Goal: Transaction & Acquisition: Subscribe to service/newsletter

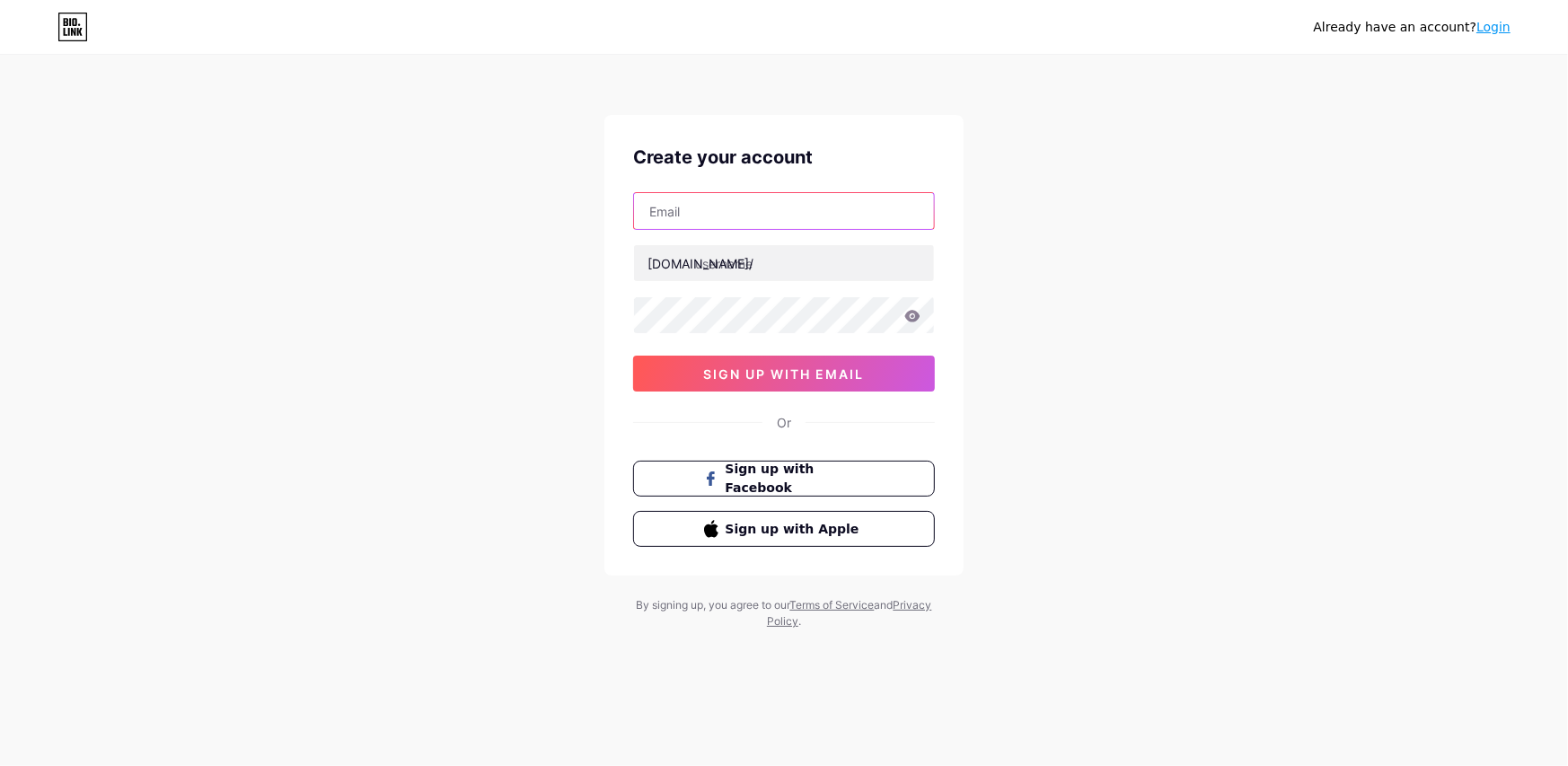
click at [723, 202] on input "text" at bounding box center [784, 211] width 300 height 36
paste input "[EMAIL_ADDRESS][DOMAIN_NAME]"
type input "[EMAIL_ADDRESS][DOMAIN_NAME]"
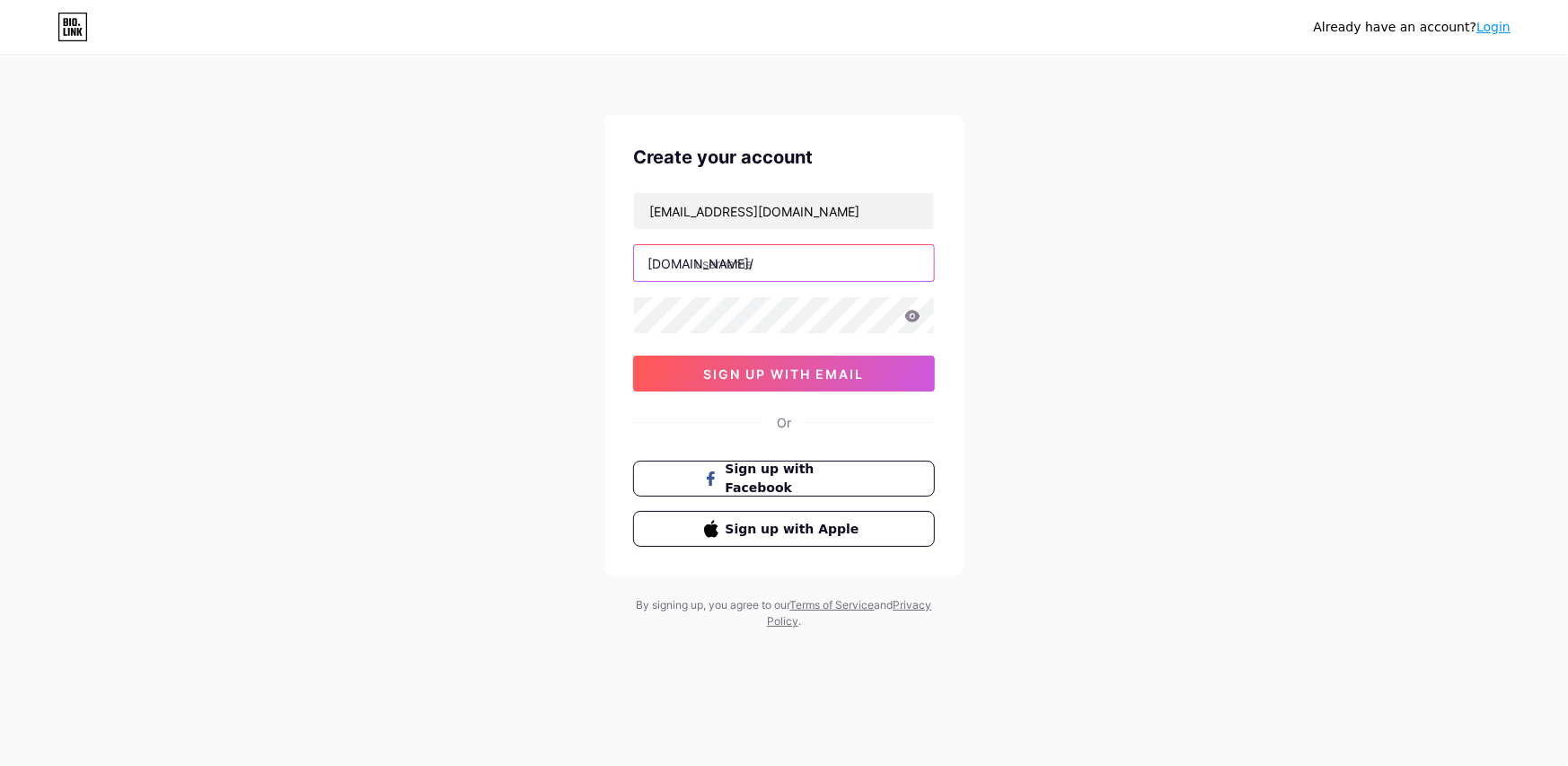
paste input "akshareducation"
type input "akshareducation"
drag, startPoint x: 789, startPoint y: 379, endPoint x: 894, endPoint y: 401, distance: 107.4
click at [789, 379] on span "sign up with email" at bounding box center [784, 373] width 161 height 15
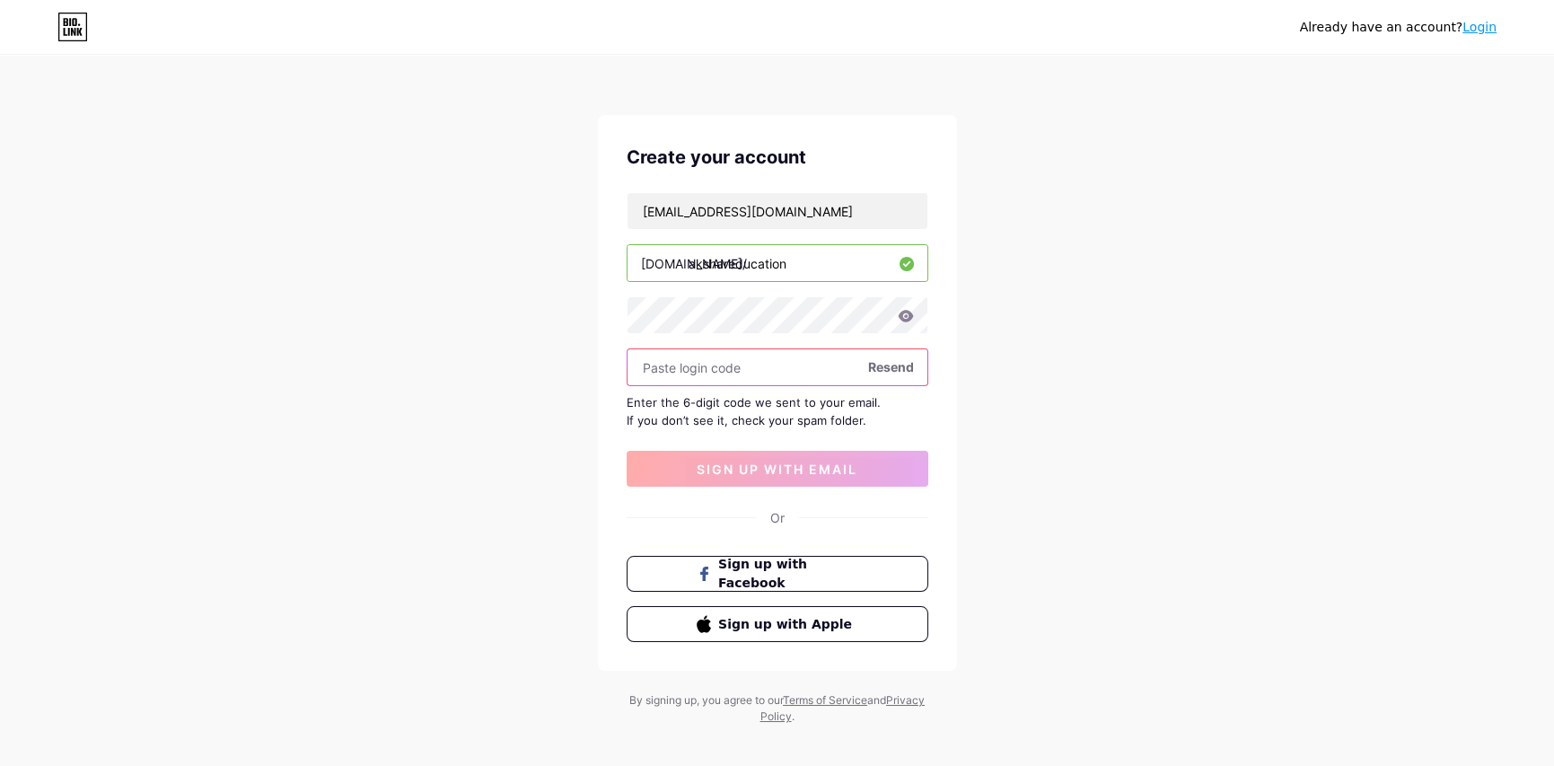
paste input "567861"
type input "567861"
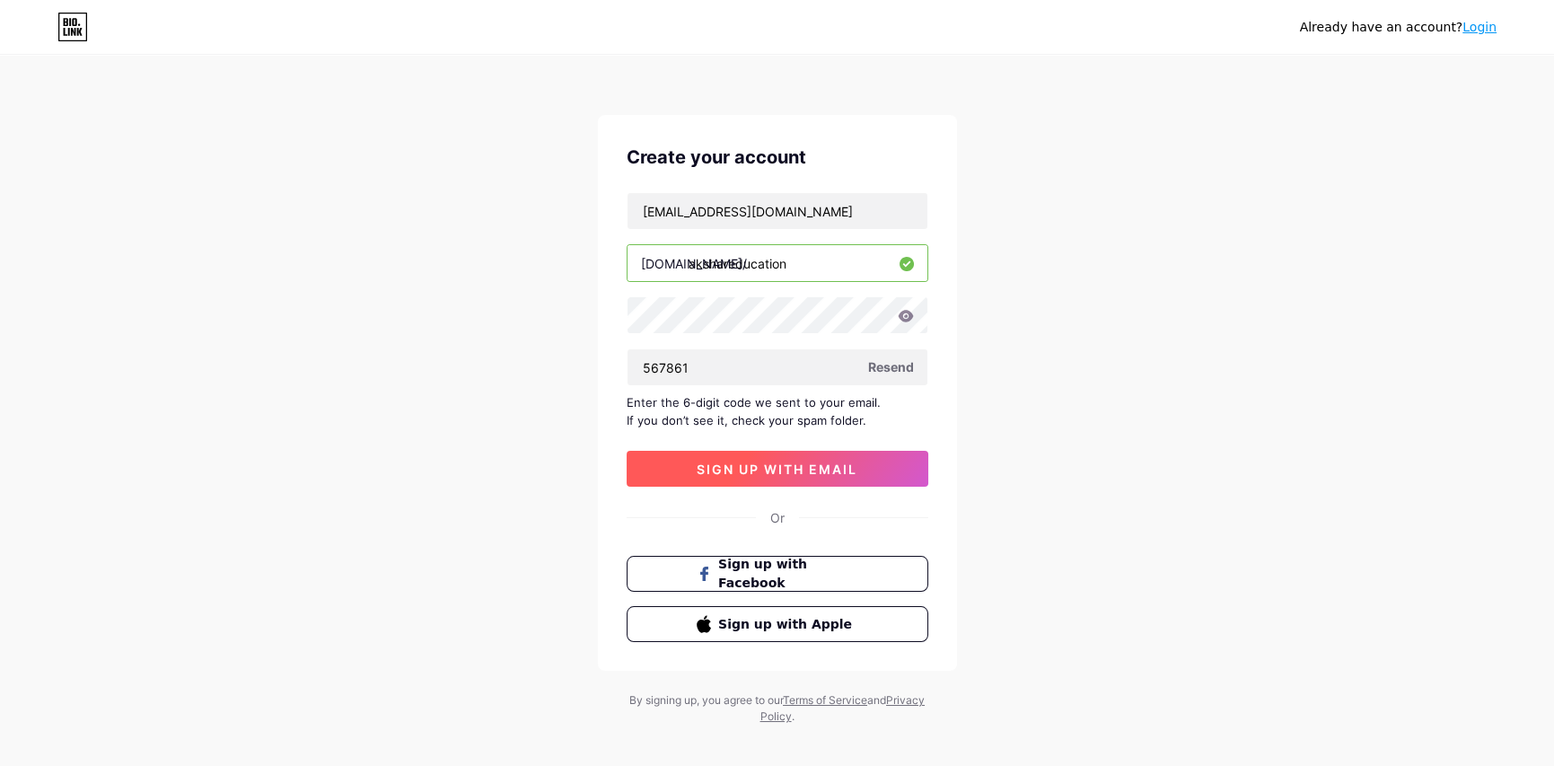
click at [782, 462] on span "sign up with email" at bounding box center [777, 469] width 161 height 15
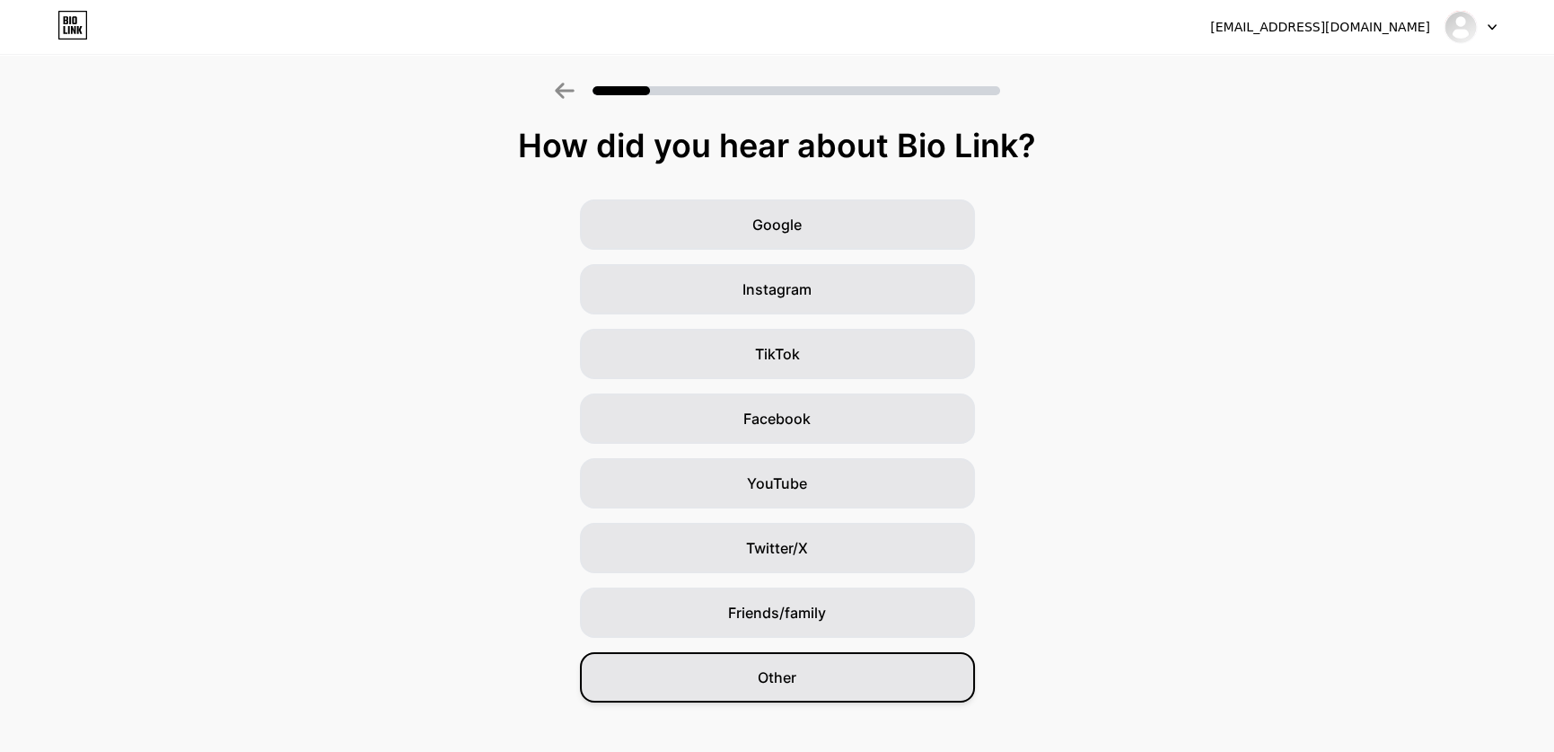
click at [837, 675] on div "Other" at bounding box center [777, 677] width 395 height 50
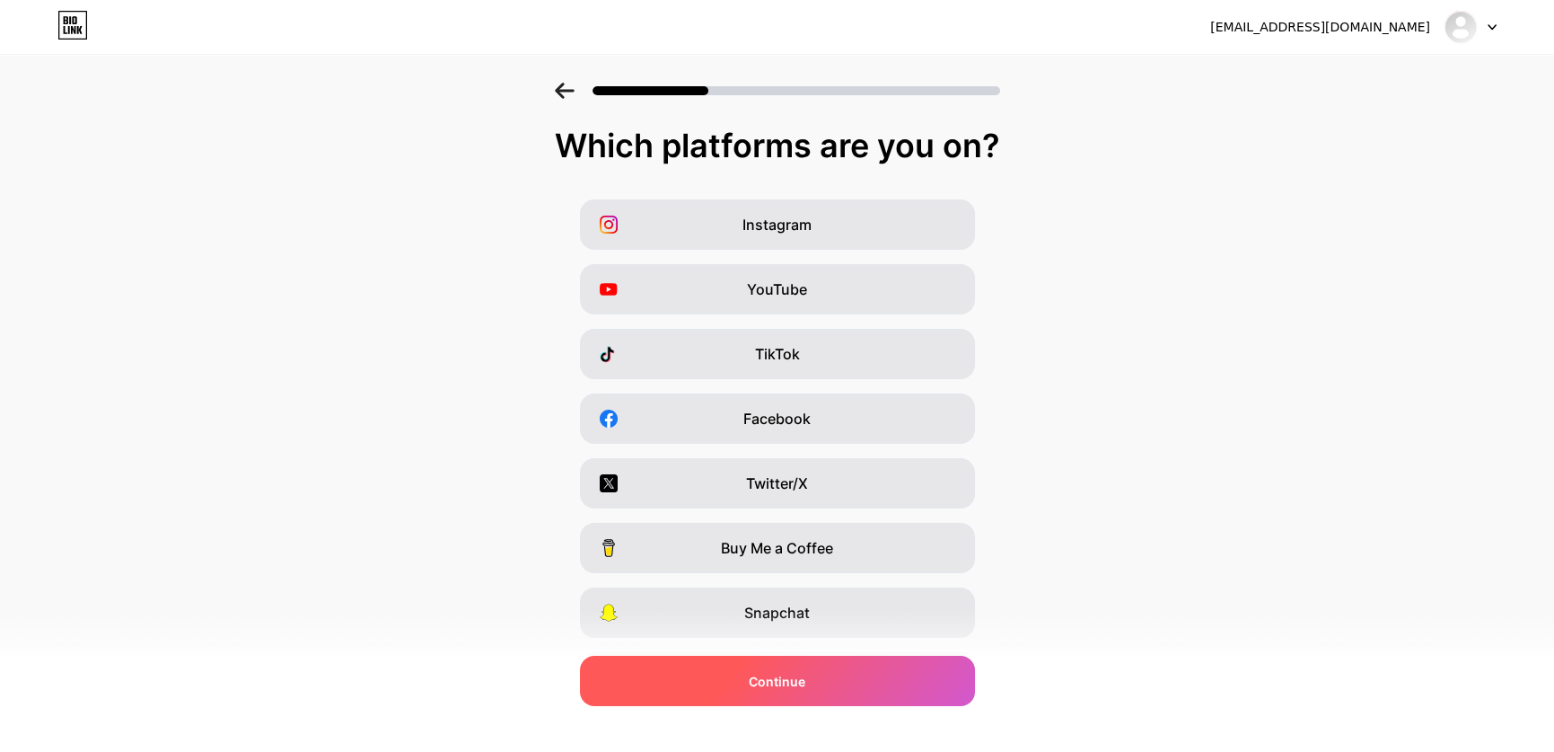
click at [843, 667] on div "Continue" at bounding box center [777, 681] width 395 height 50
click at [841, 667] on div "Continue" at bounding box center [777, 681] width 395 height 50
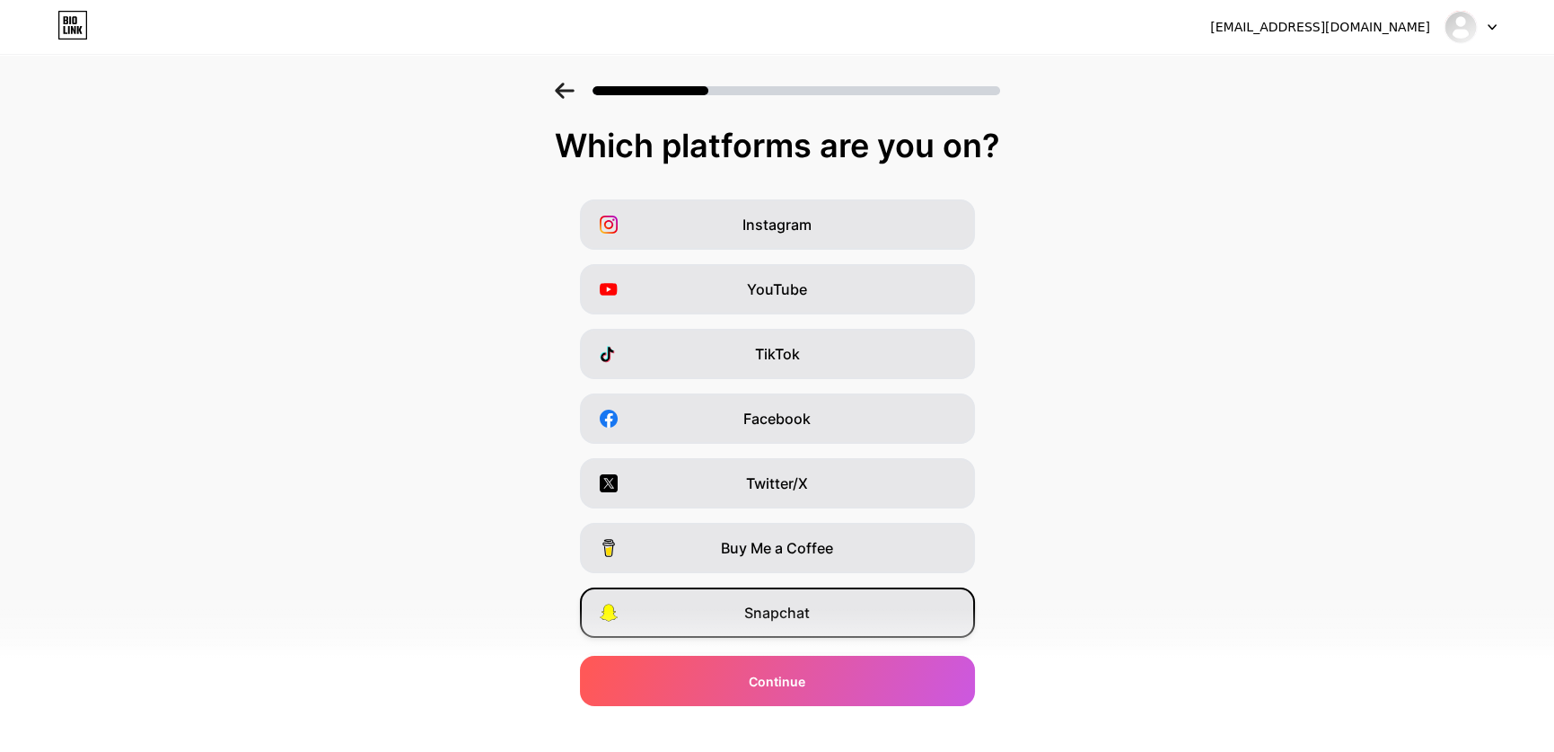
click at [837, 603] on div "Snapchat" at bounding box center [777, 612] width 395 height 50
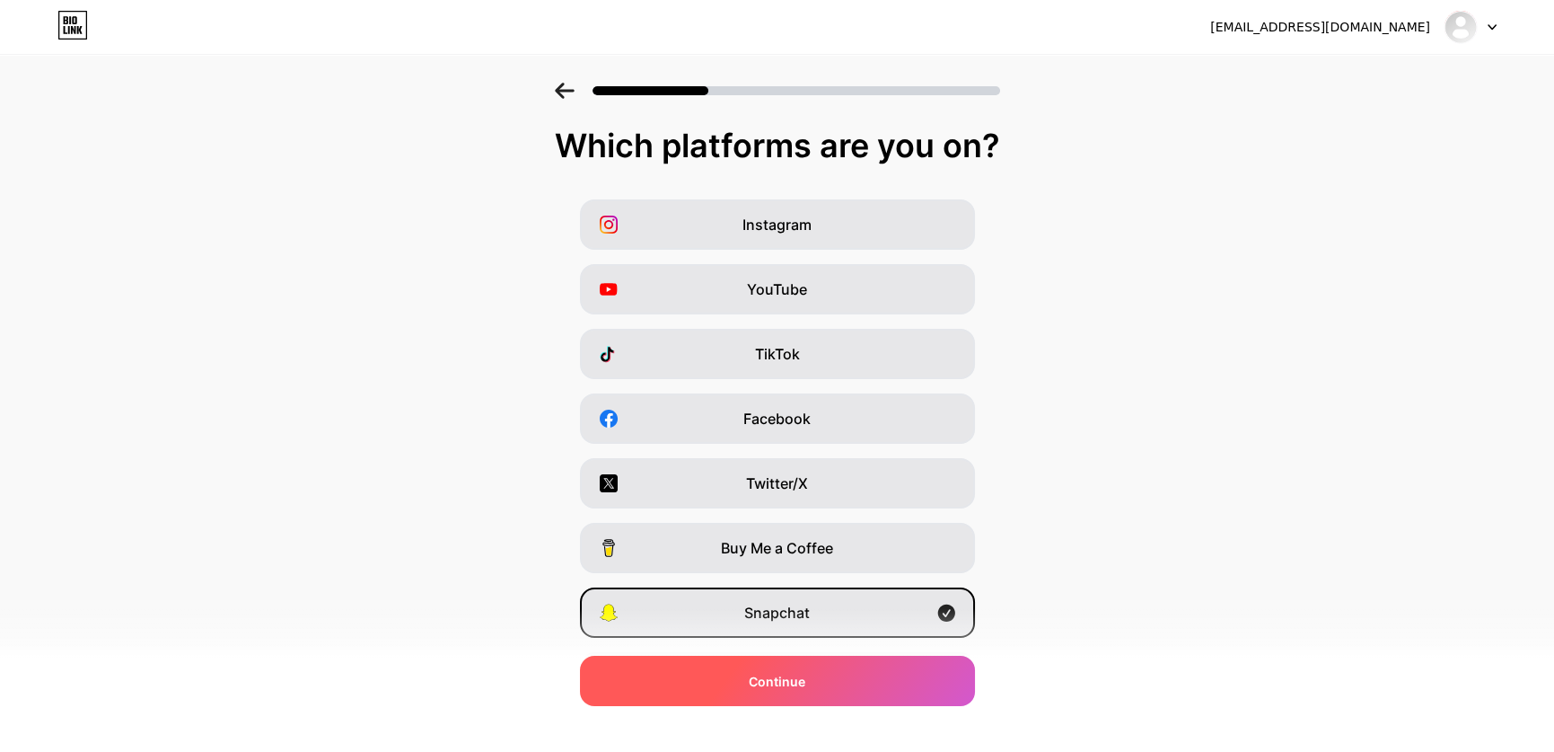
click at [825, 673] on div "Continue" at bounding box center [777, 681] width 395 height 50
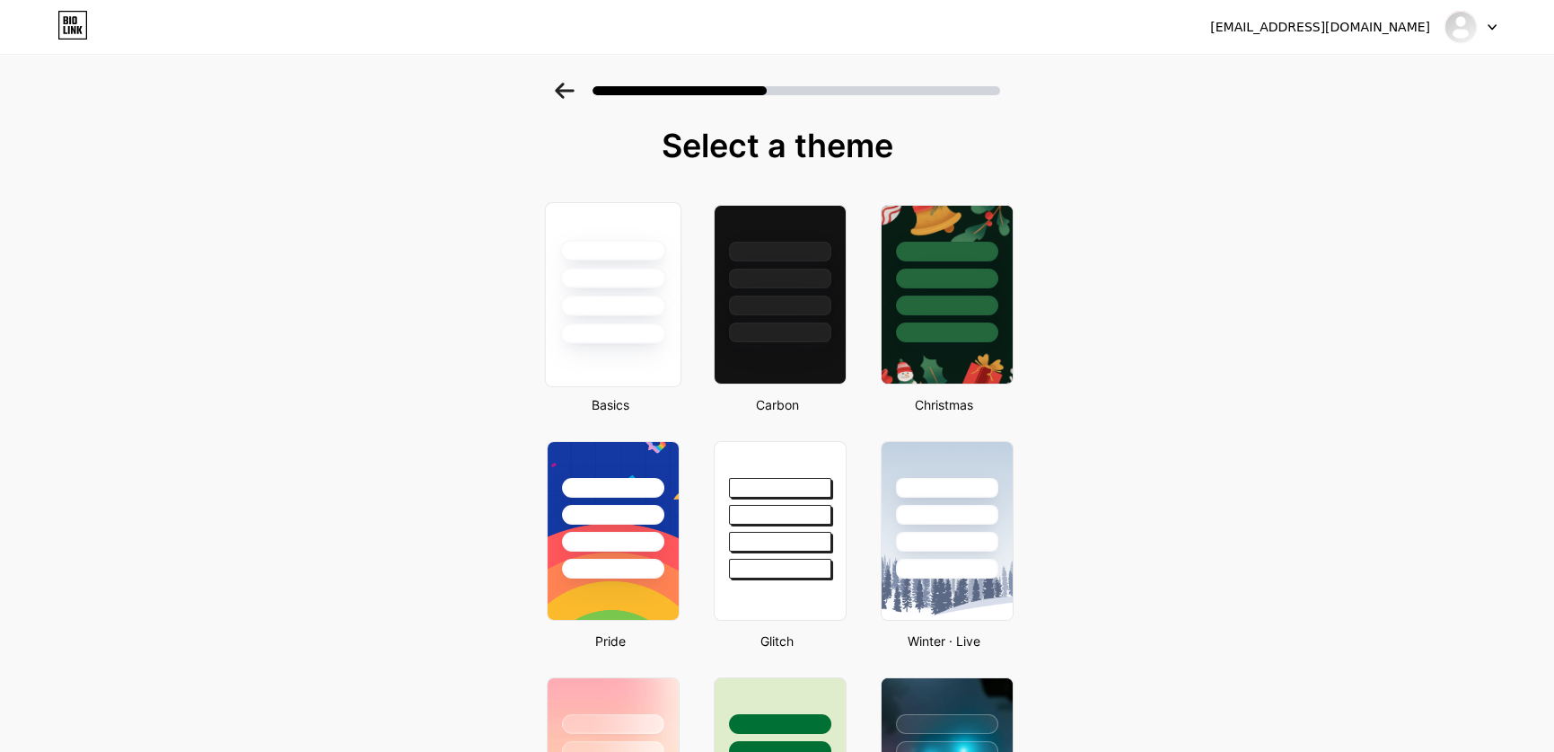
click at [665, 309] on div at bounding box center [612, 305] width 105 height 21
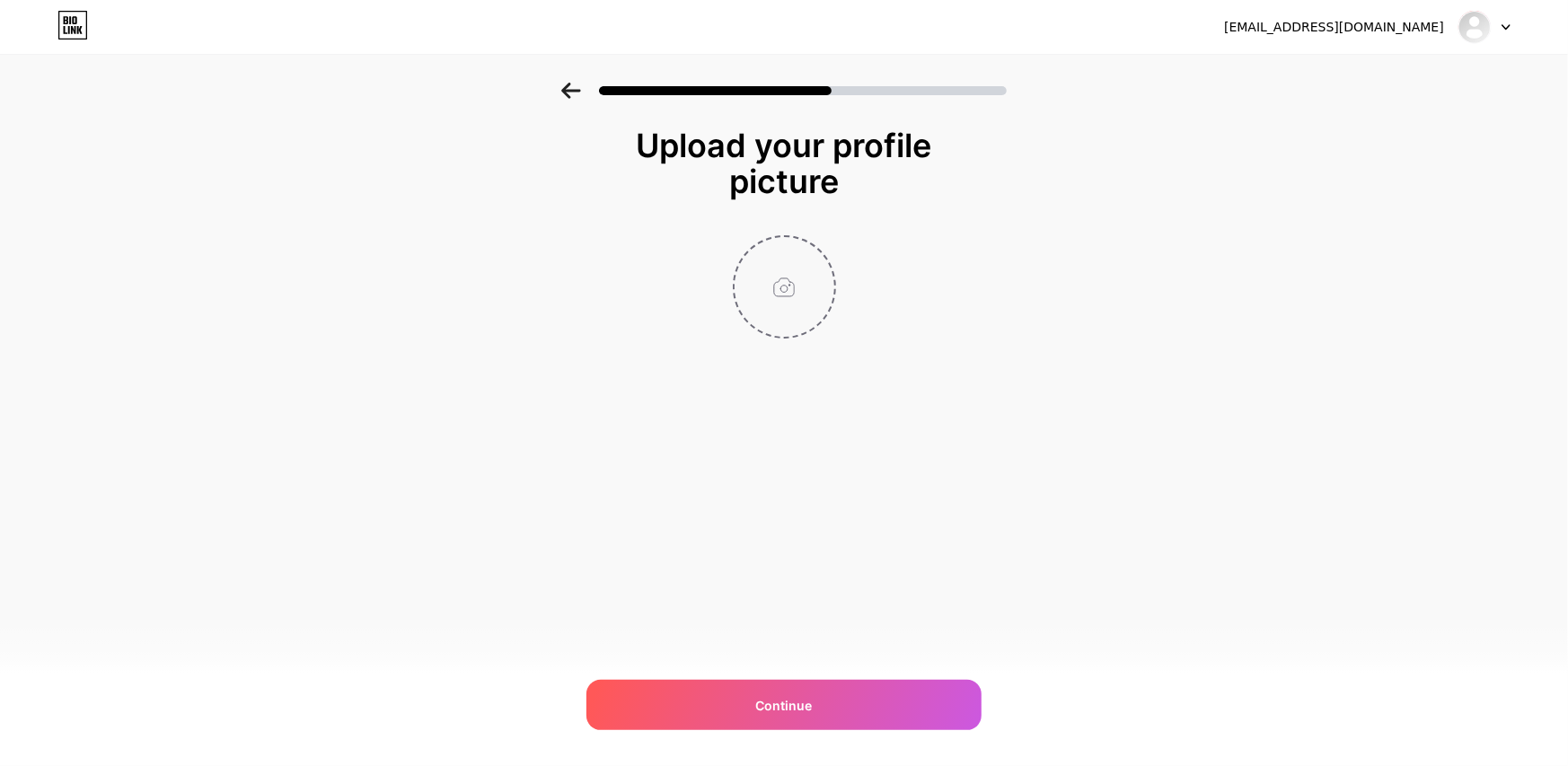
click at [795, 299] on input "file" at bounding box center [785, 287] width 100 height 100
type input "C:\fakepath\Untitled design (21).jpg"
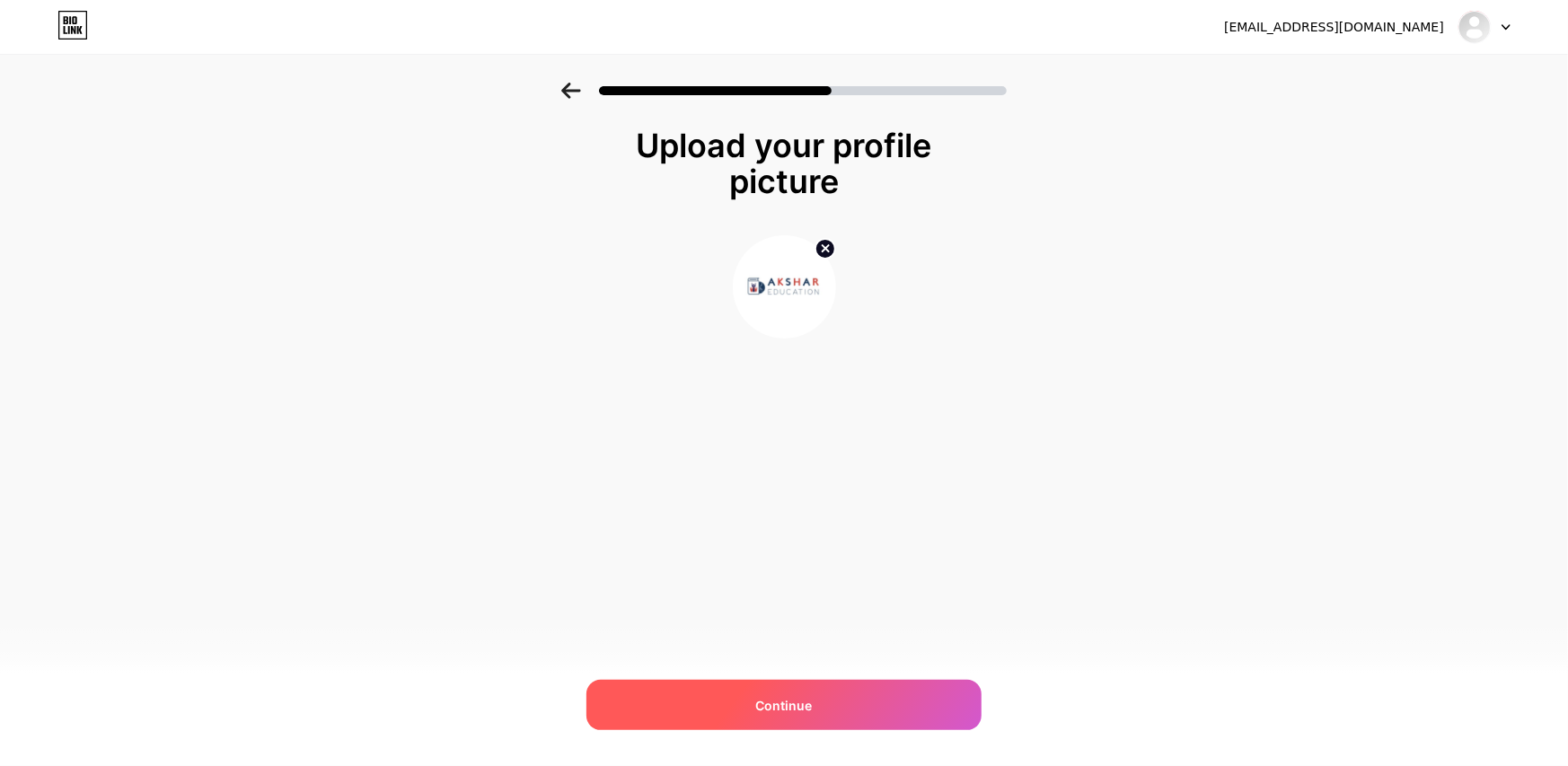
click at [795, 698] on span "Continue" at bounding box center [784, 705] width 57 height 19
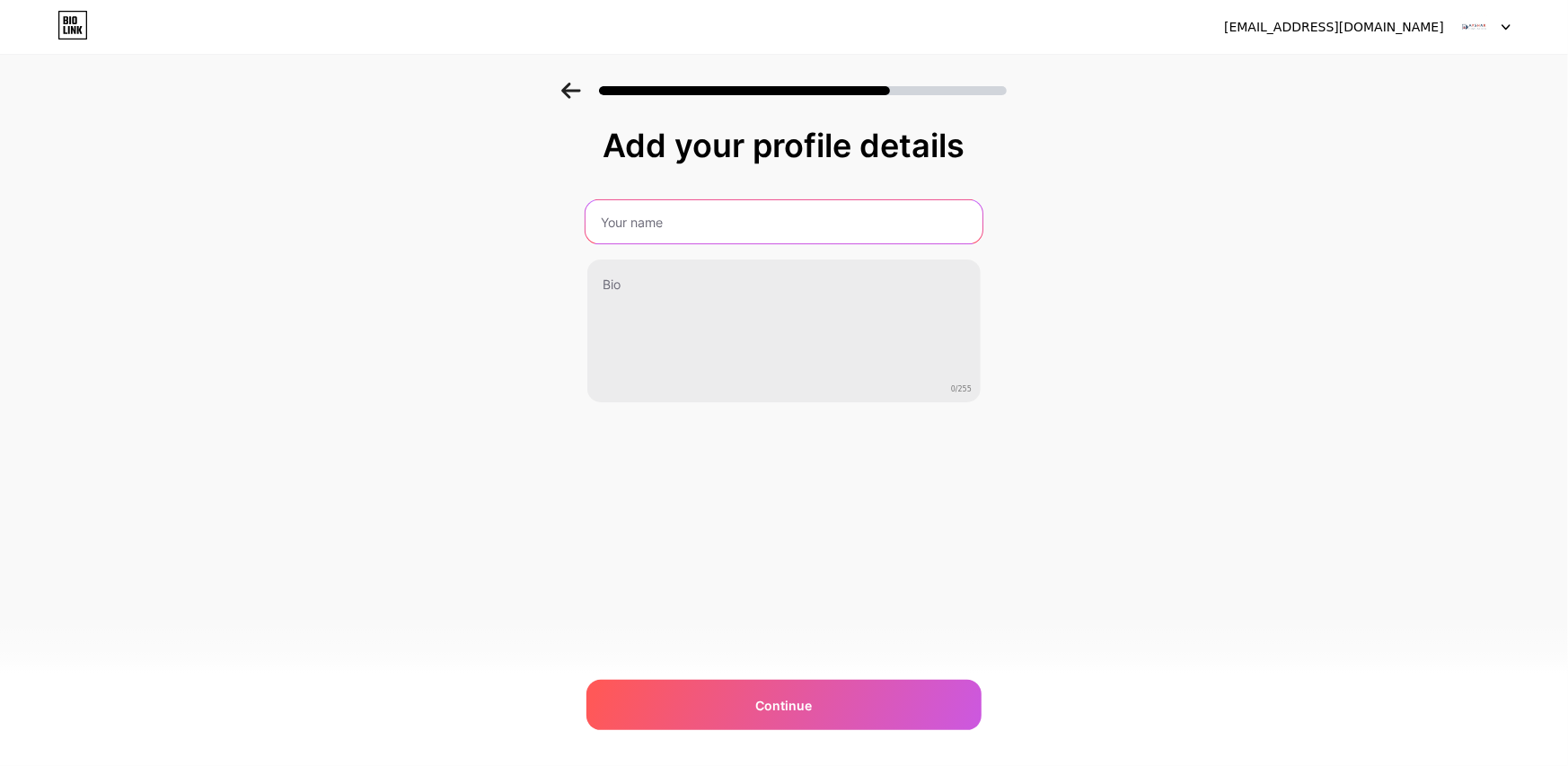
click at [684, 235] on input "text" at bounding box center [783, 221] width 397 height 43
click at [709, 214] on input "text" at bounding box center [783, 221] width 393 height 43
type input "Akshar Education"
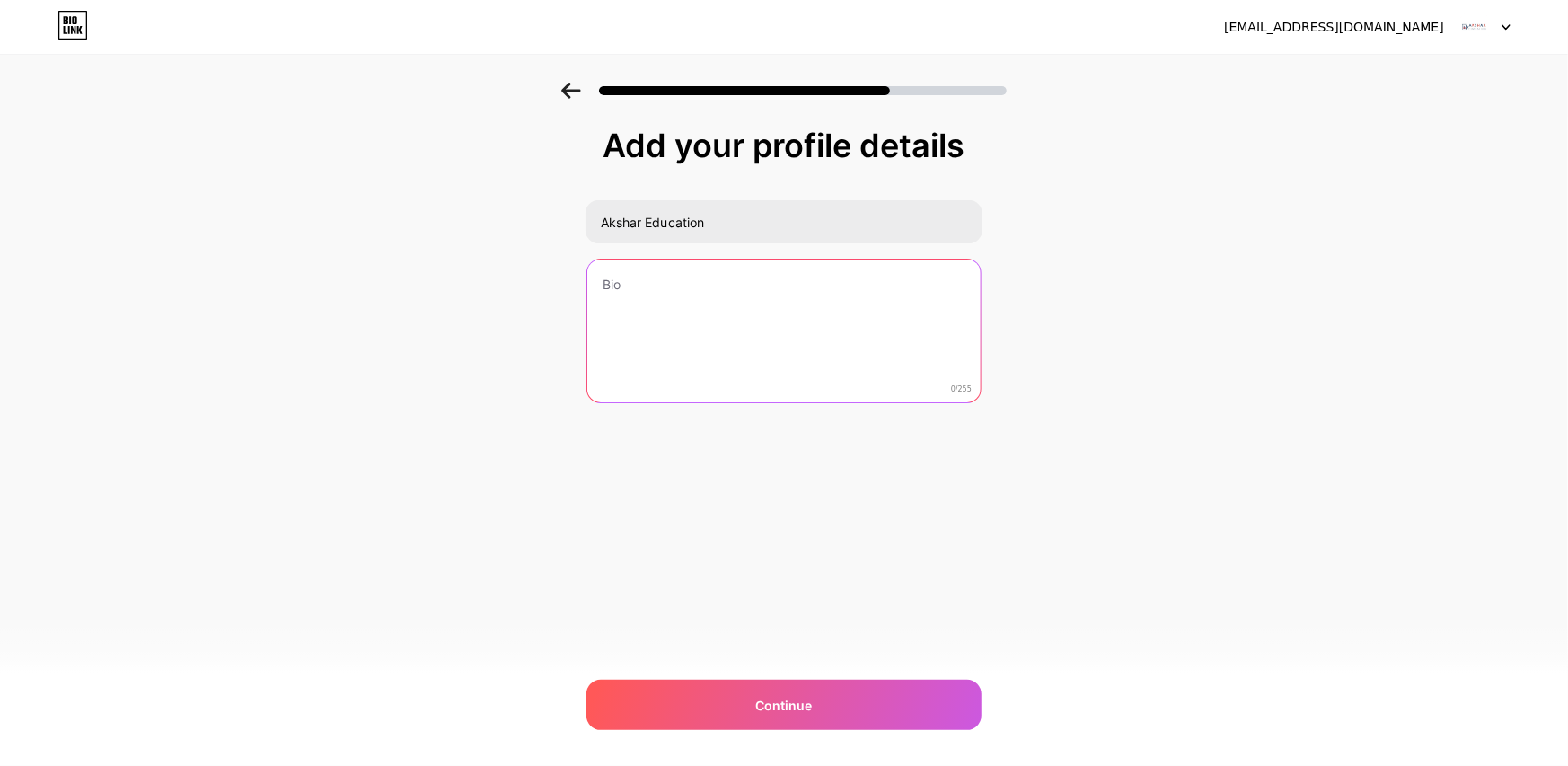
click at [701, 300] on textarea at bounding box center [783, 332] width 393 height 145
paste textarea "At Akshar Education, learning is structured yet flexible — weekly lessons move …"
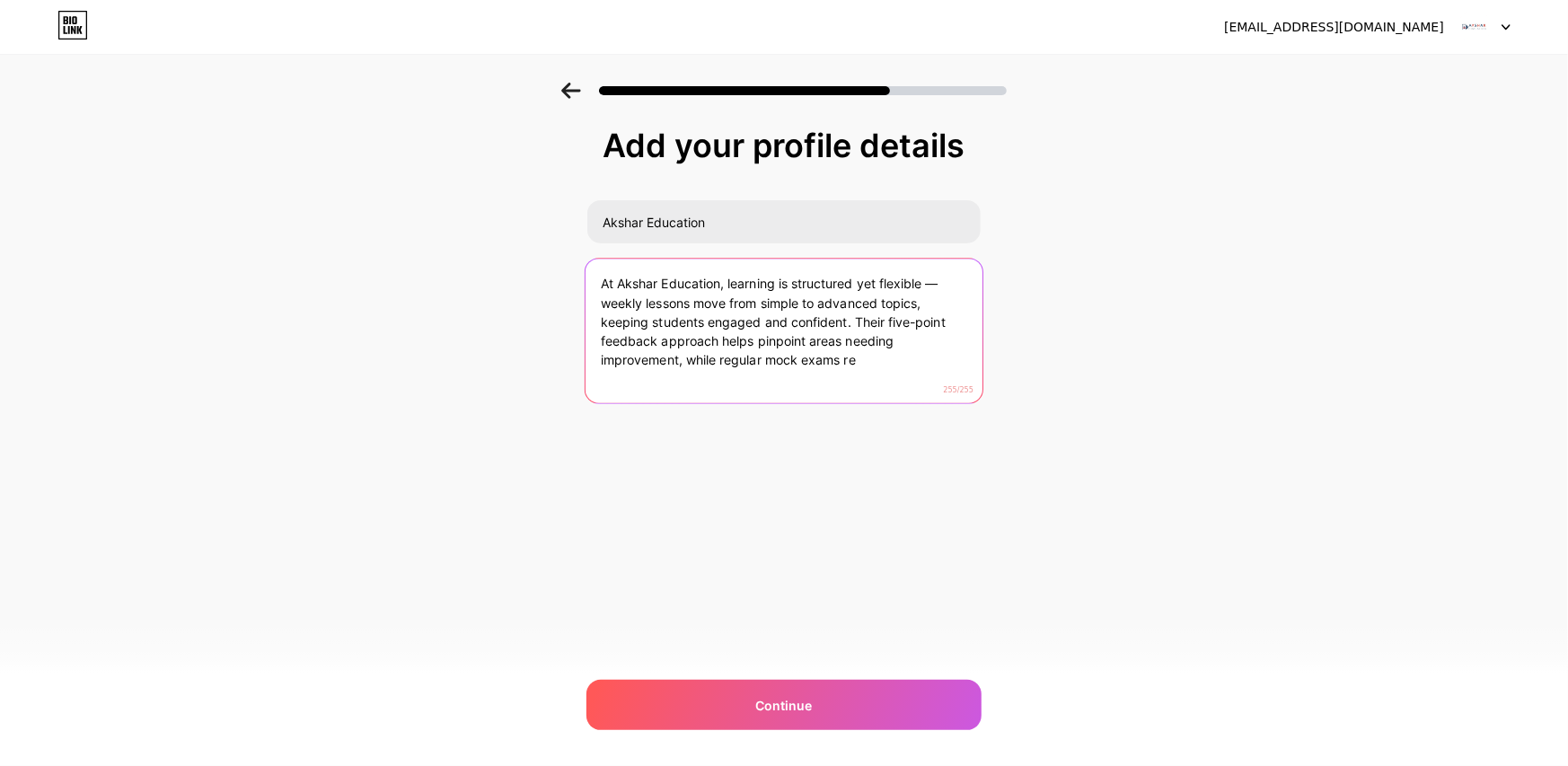
drag, startPoint x: 679, startPoint y: 362, endPoint x: 898, endPoint y: 354, distance: 219.3
click at [898, 354] on textarea "At Akshar Education, learning is structured yet flexible — weekly lessons move …" at bounding box center [783, 332] width 397 height 146
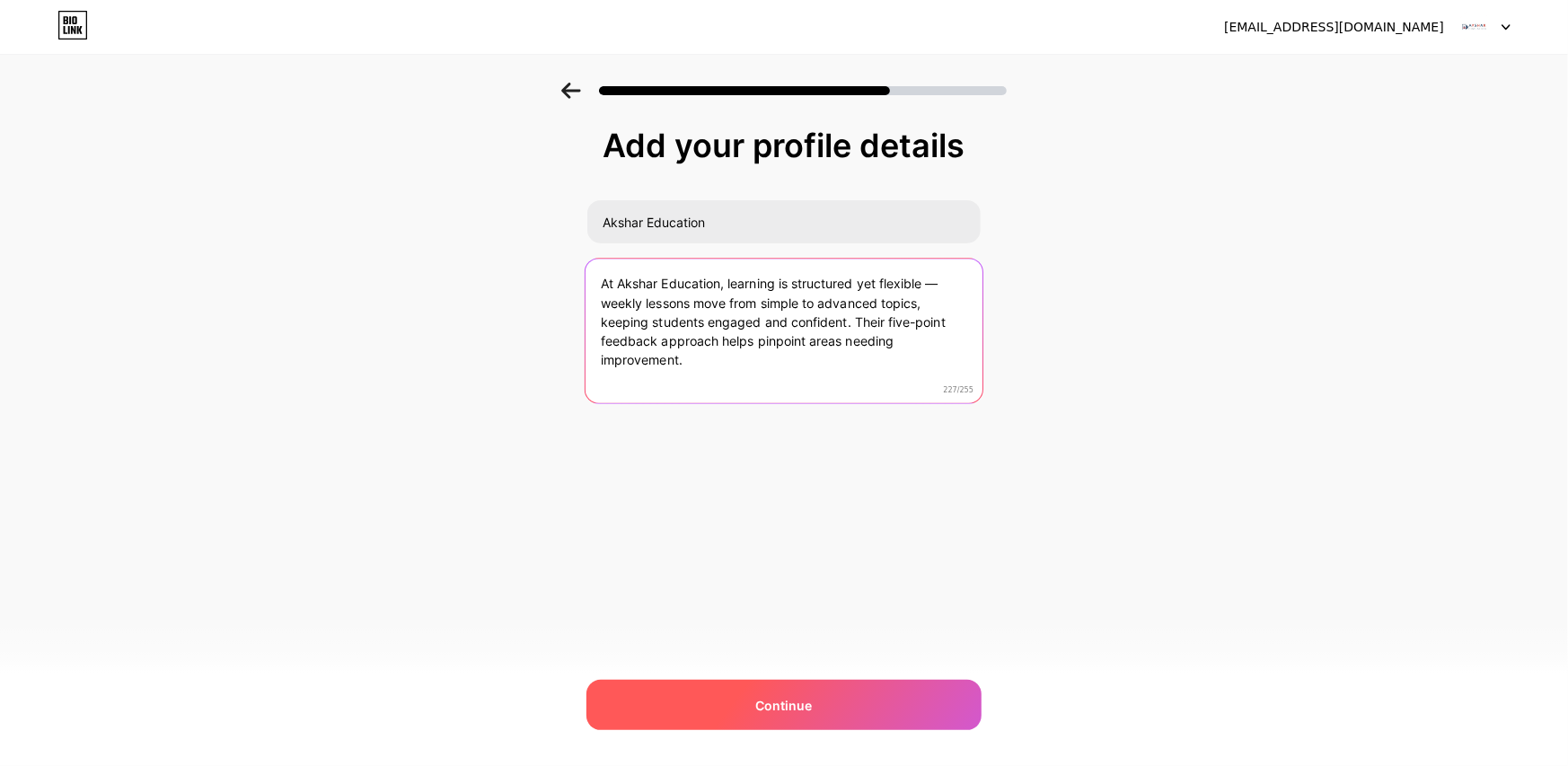
type textarea "At Akshar Education, learning is structured yet flexible — weekly lessons move …"
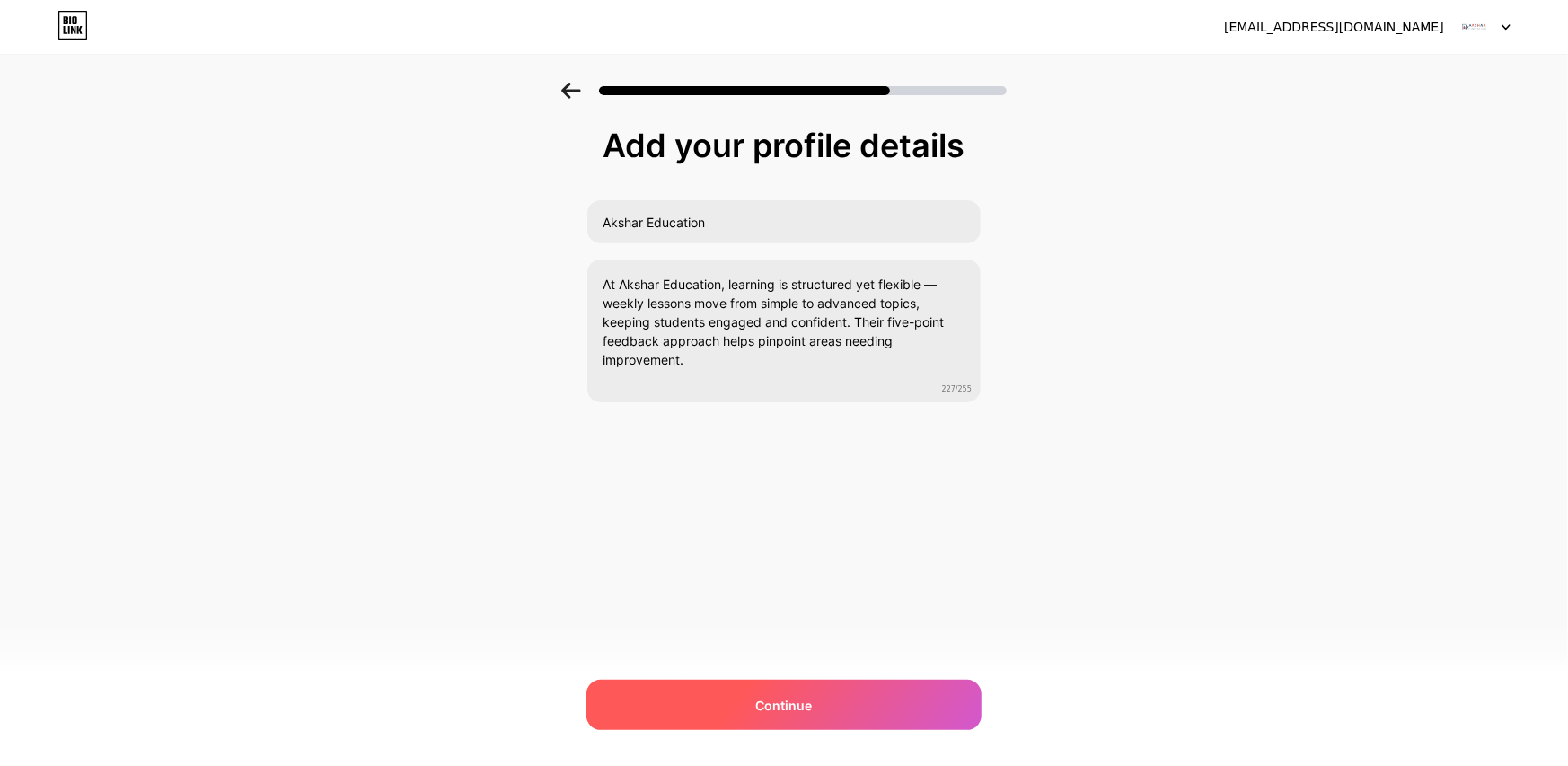
click at [839, 684] on div "Continue" at bounding box center [783, 705] width 395 height 50
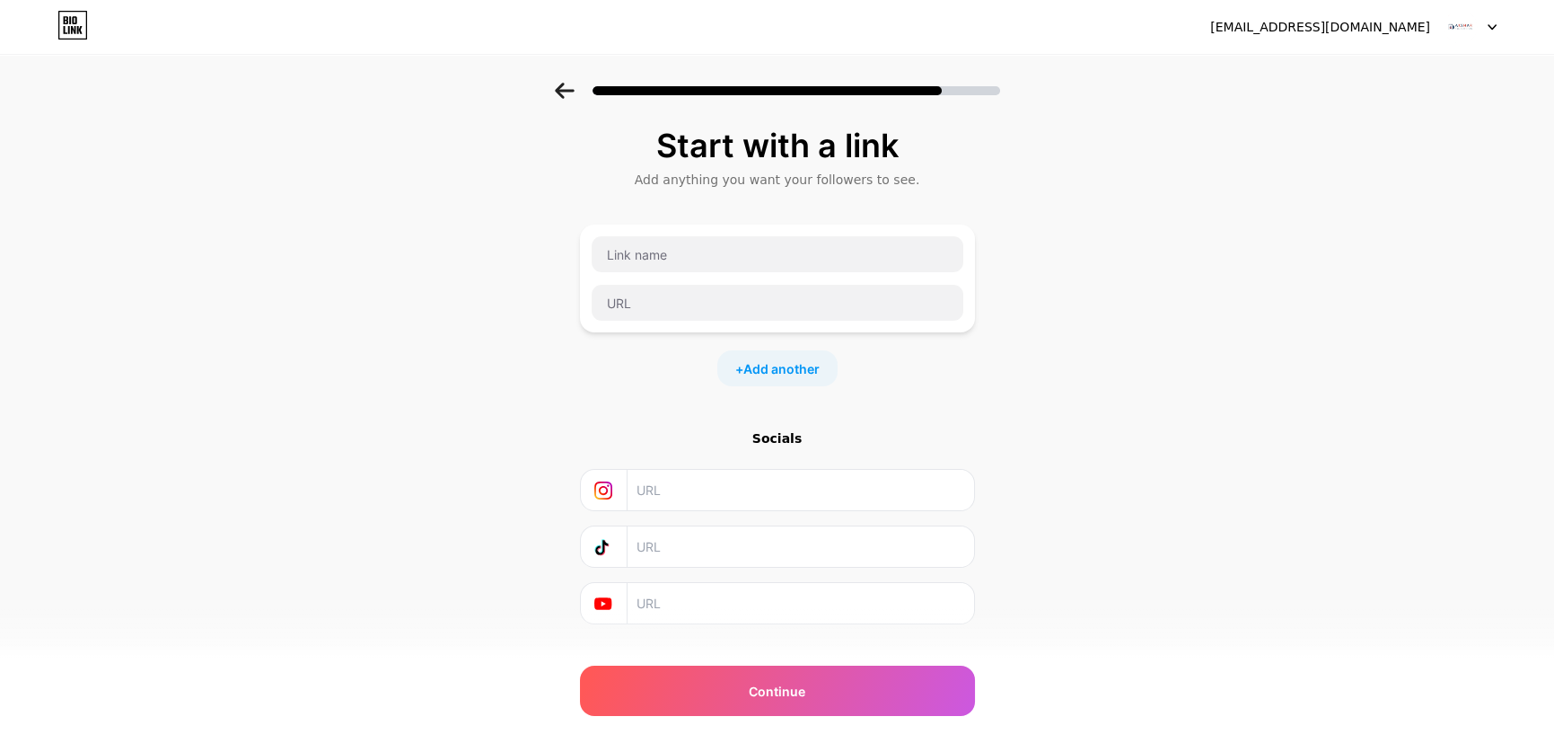
click at [735, 486] on input "text" at bounding box center [800, 490] width 326 height 40
paste input "[URL][DOMAIN_NAME]"
type input "[URL][DOMAIN_NAME]"
click at [671, 548] on input "text" at bounding box center [800, 546] width 326 height 40
click at [685, 589] on input "text" at bounding box center [800, 603] width 326 height 40
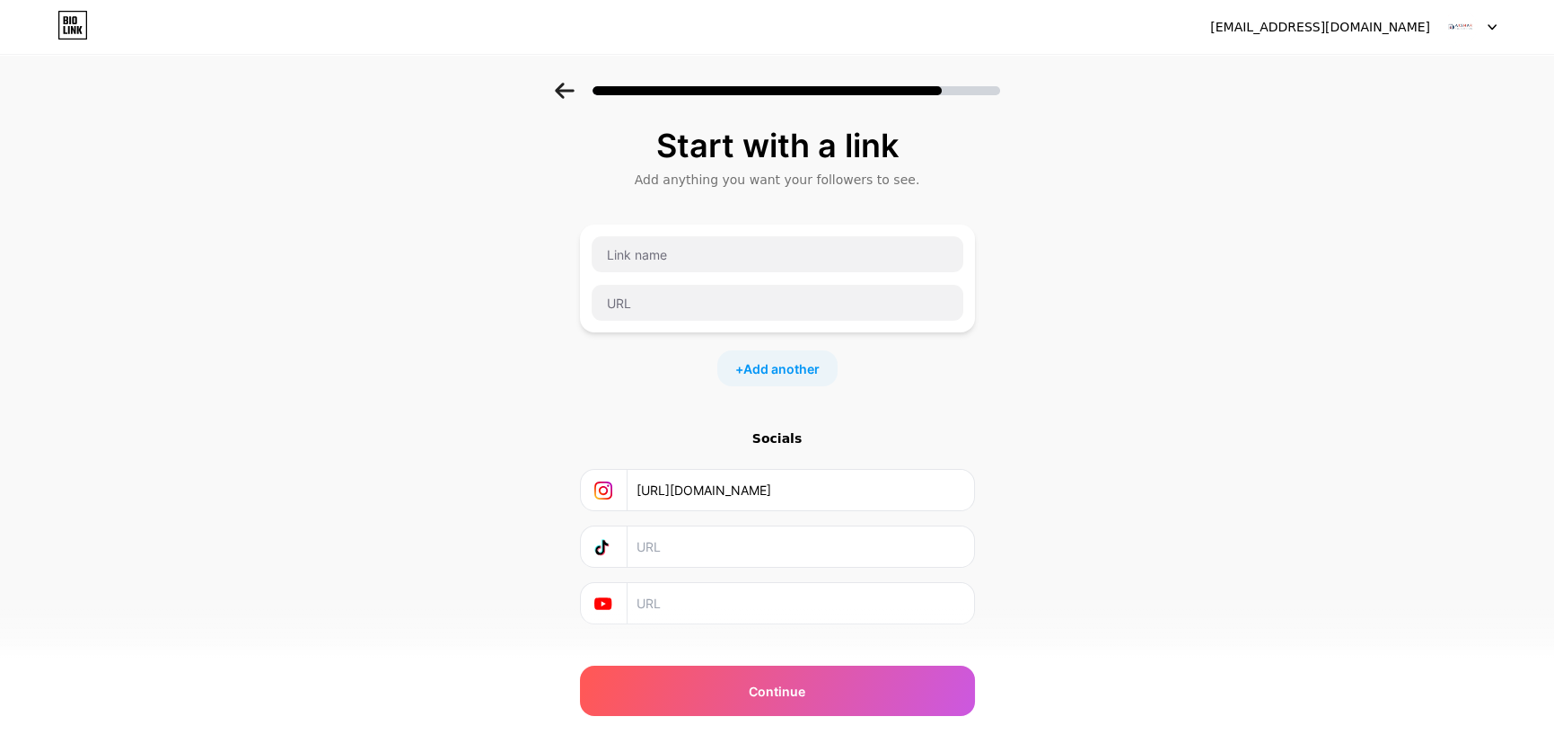
paste input "[URL][DOMAIN_NAME]"
type input "[URL][DOMAIN_NAME]"
click at [679, 263] on input "text" at bounding box center [778, 254] width 372 height 36
paste input "Akshar Education"
type input "Akshar Education"
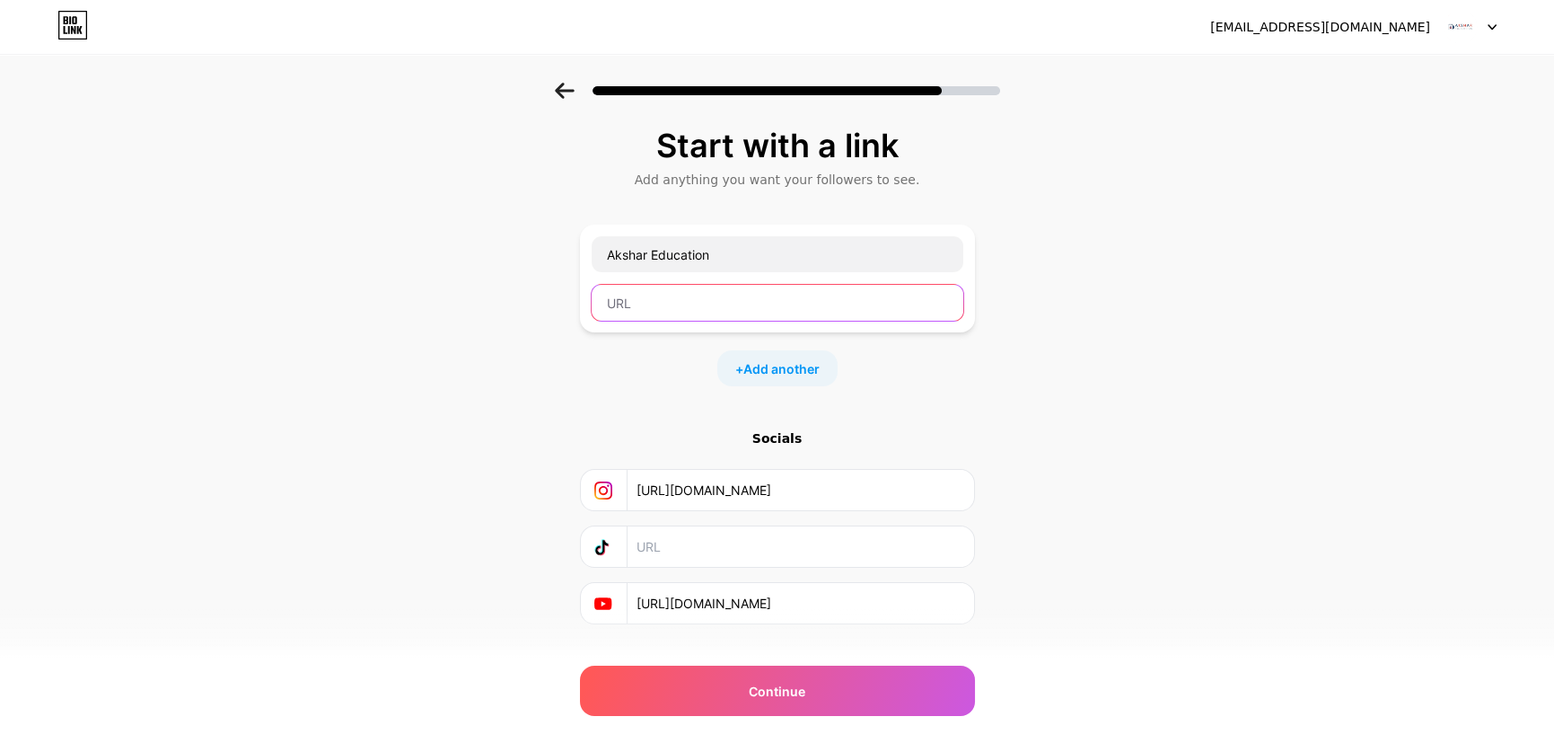
click at [666, 302] on input "text" at bounding box center [778, 303] width 372 height 36
paste input "[URL][DOMAIN_NAME]"
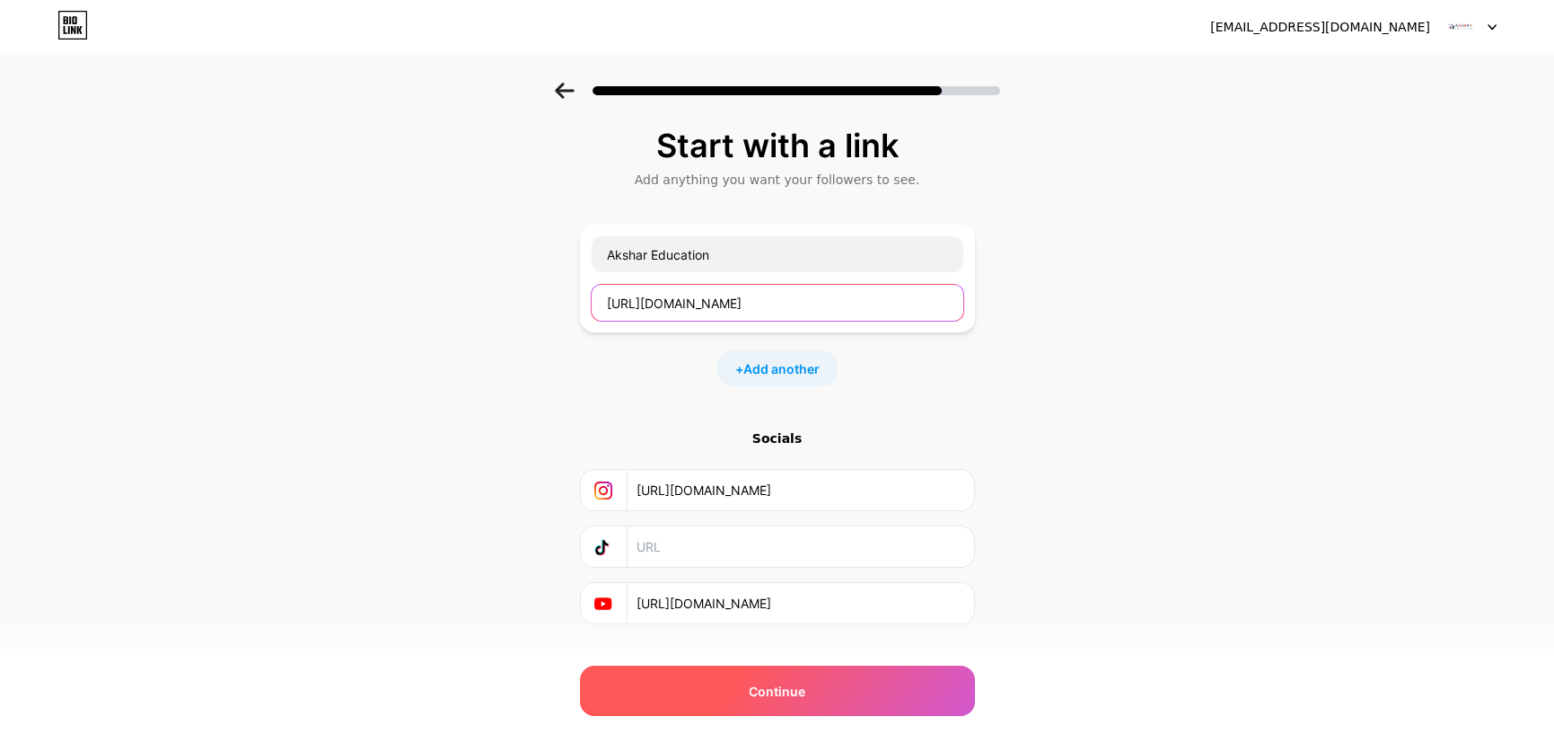
type input "[URL][DOMAIN_NAME]"
click at [798, 675] on div "Continue" at bounding box center [777, 690] width 395 height 50
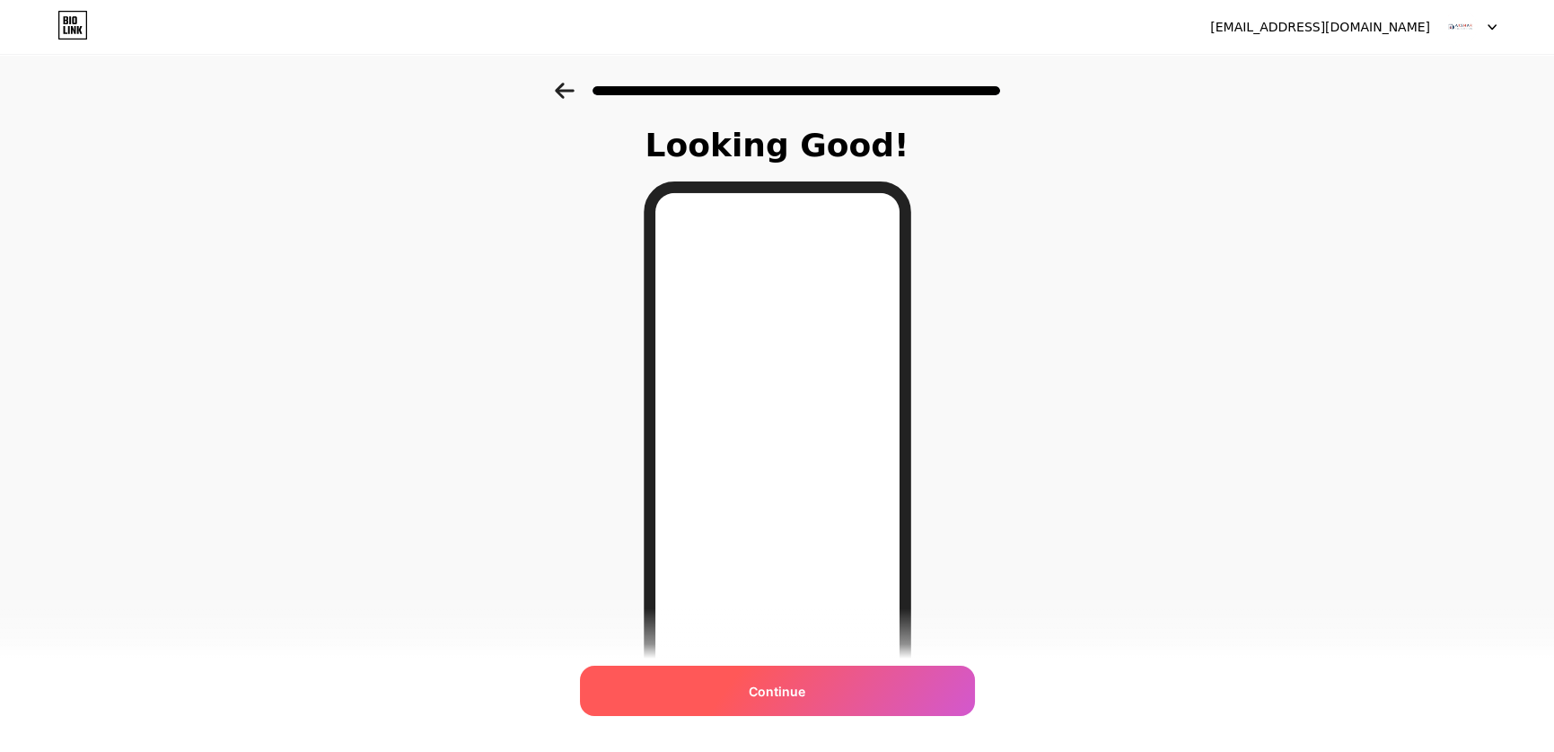
click at [798, 694] on span "Continue" at bounding box center [777, 691] width 57 height 19
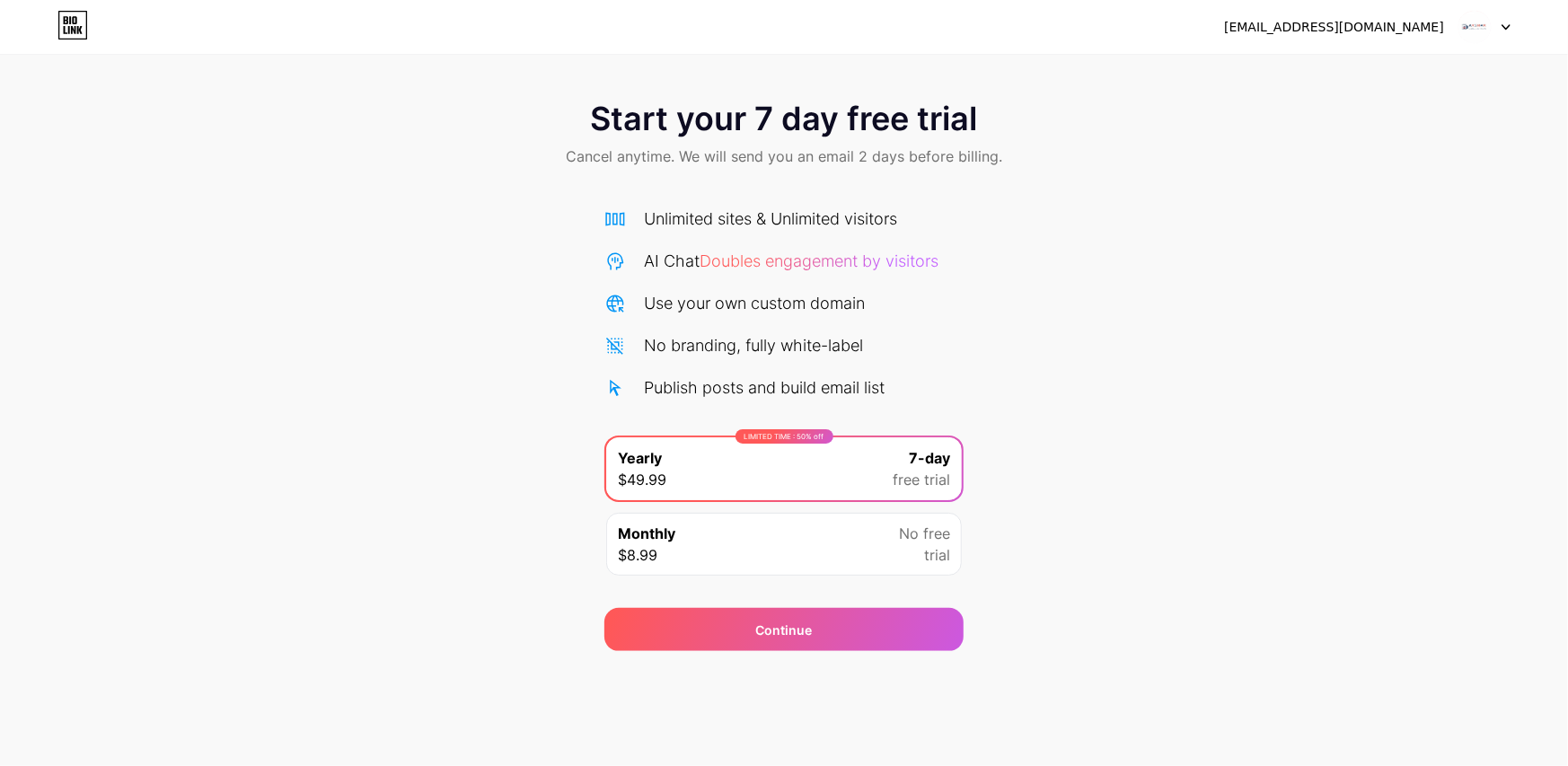
click at [1478, 17] on img at bounding box center [1474, 27] width 34 height 34
click at [1435, 23] on div "[EMAIL_ADDRESS][DOMAIN_NAME]" at bounding box center [1334, 27] width 220 height 19
click at [1023, 216] on div "Start your 7 day free trial Cancel anytime. We will send you an email 2 days be…" at bounding box center [784, 367] width 1568 height 568
click at [79, 34] on icon at bounding box center [72, 25] width 31 height 29
click at [876, 564] on div "Monthly $8.99 No free trial" at bounding box center [784, 544] width 356 height 63
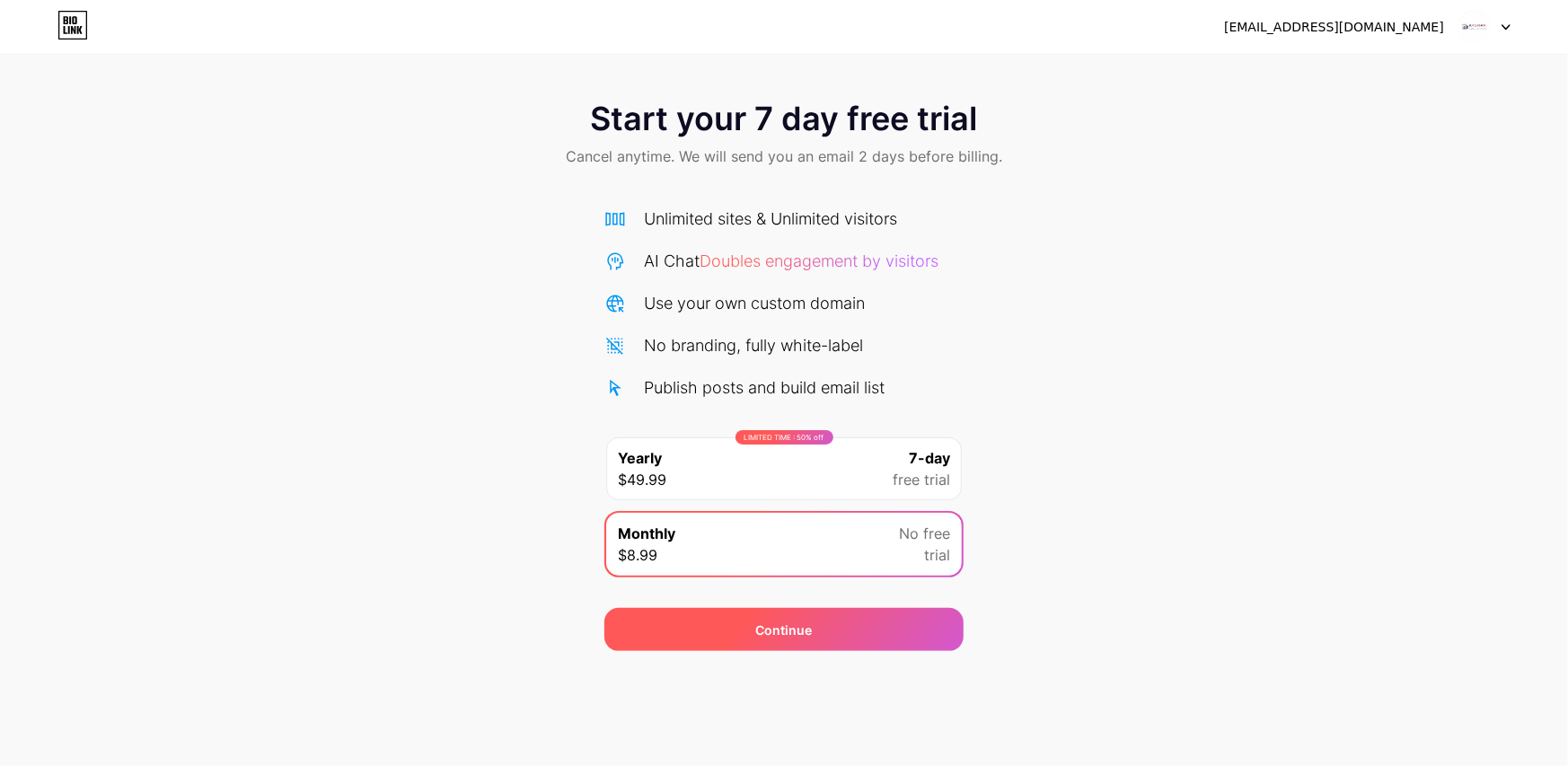
click at [856, 625] on div "Continue" at bounding box center [783, 629] width 359 height 43
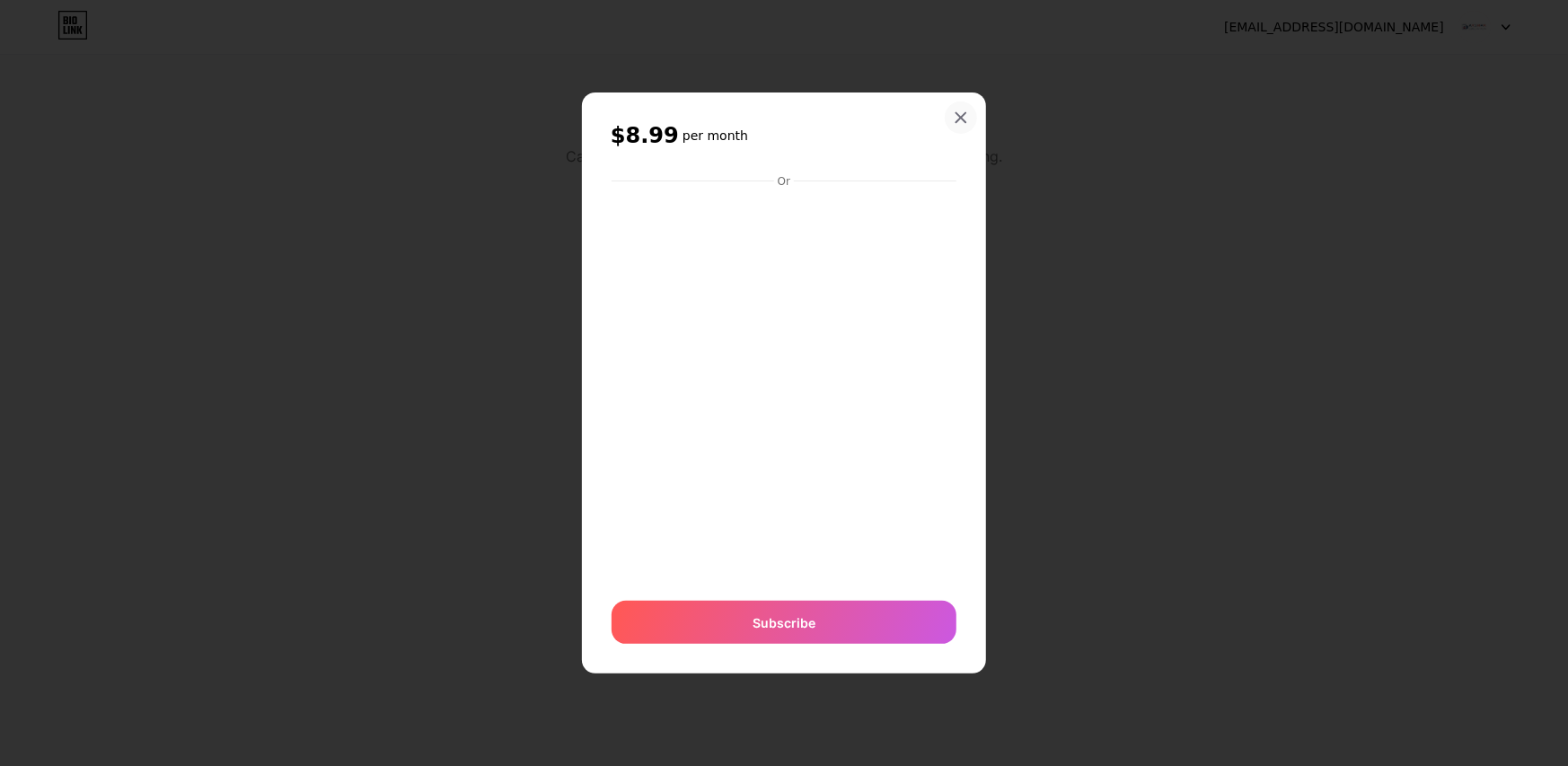
click at [964, 102] on div at bounding box center [961, 117] width 32 height 32
